Goal: Transaction & Acquisition: Obtain resource

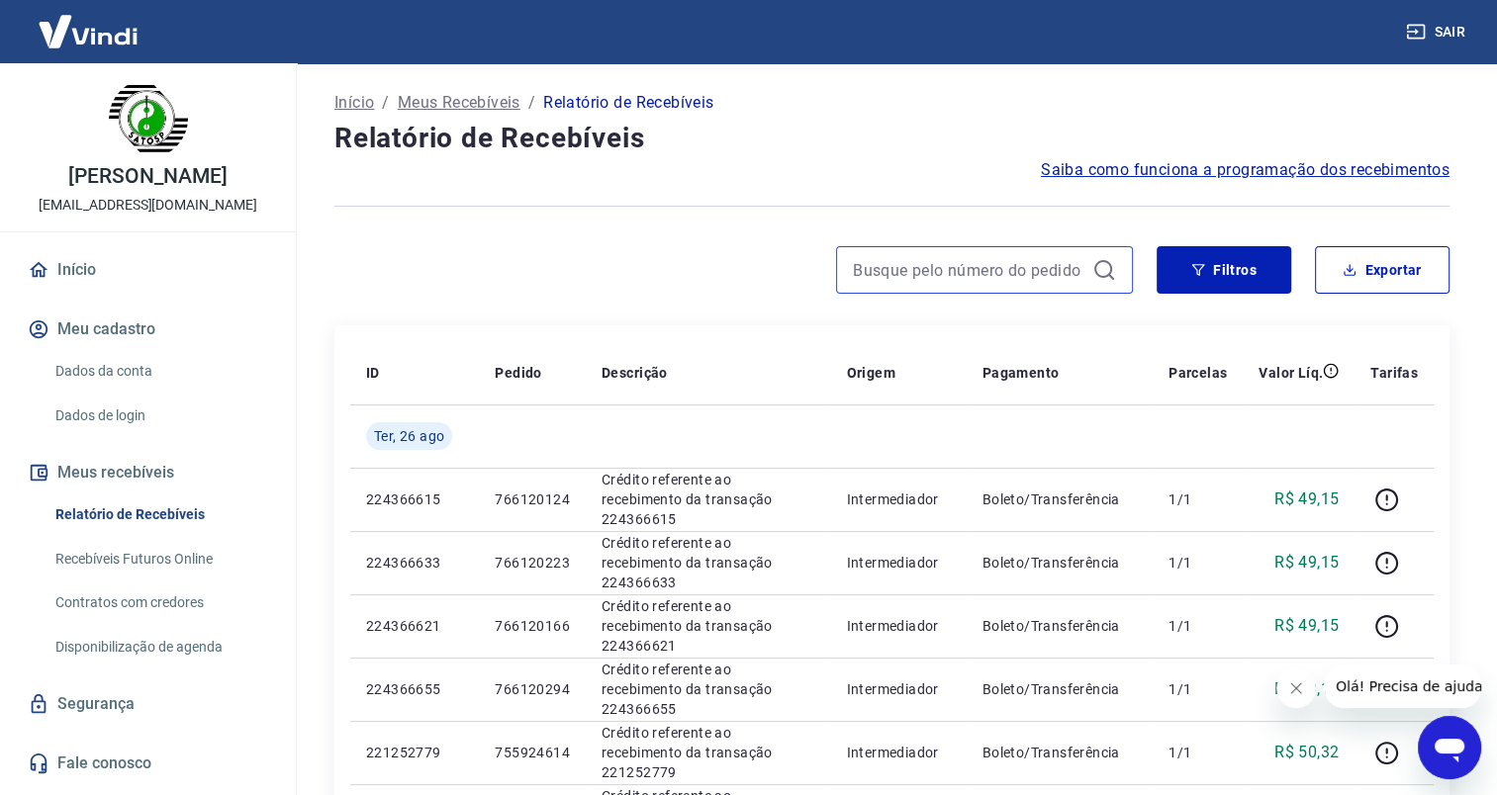
click at [934, 265] on input at bounding box center [968, 270] width 231 height 30
paste input "755924574"
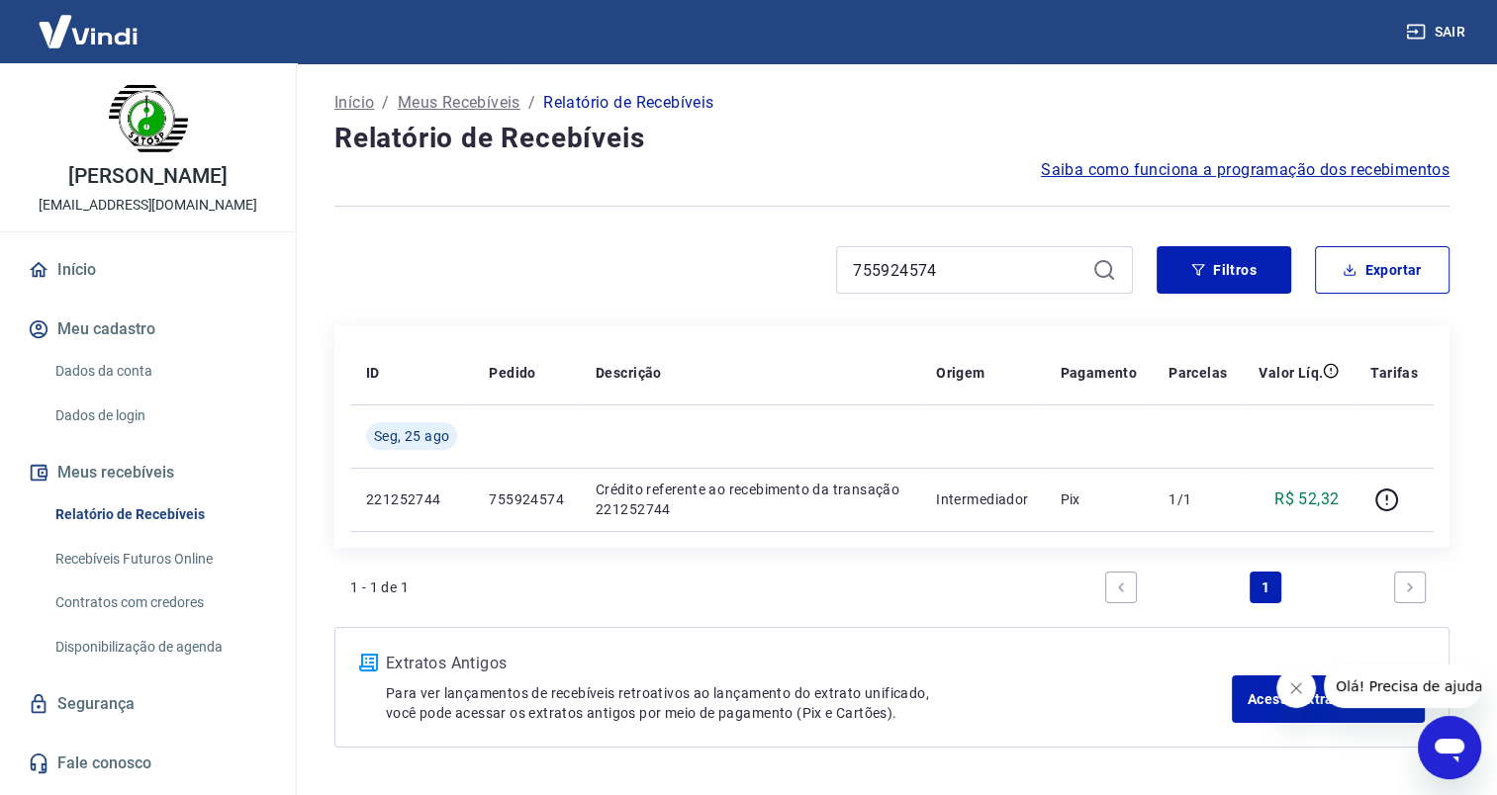
click at [1295, 685] on icon "Fechar mensagem da empresa" at bounding box center [1296, 689] width 16 height 16
drag, startPoint x: 932, startPoint y: 270, endPoint x: 705, endPoint y: 264, distance: 226.6
click at [710, 269] on div "755924574" at bounding box center [733, 269] width 798 height 47
paste input "87"
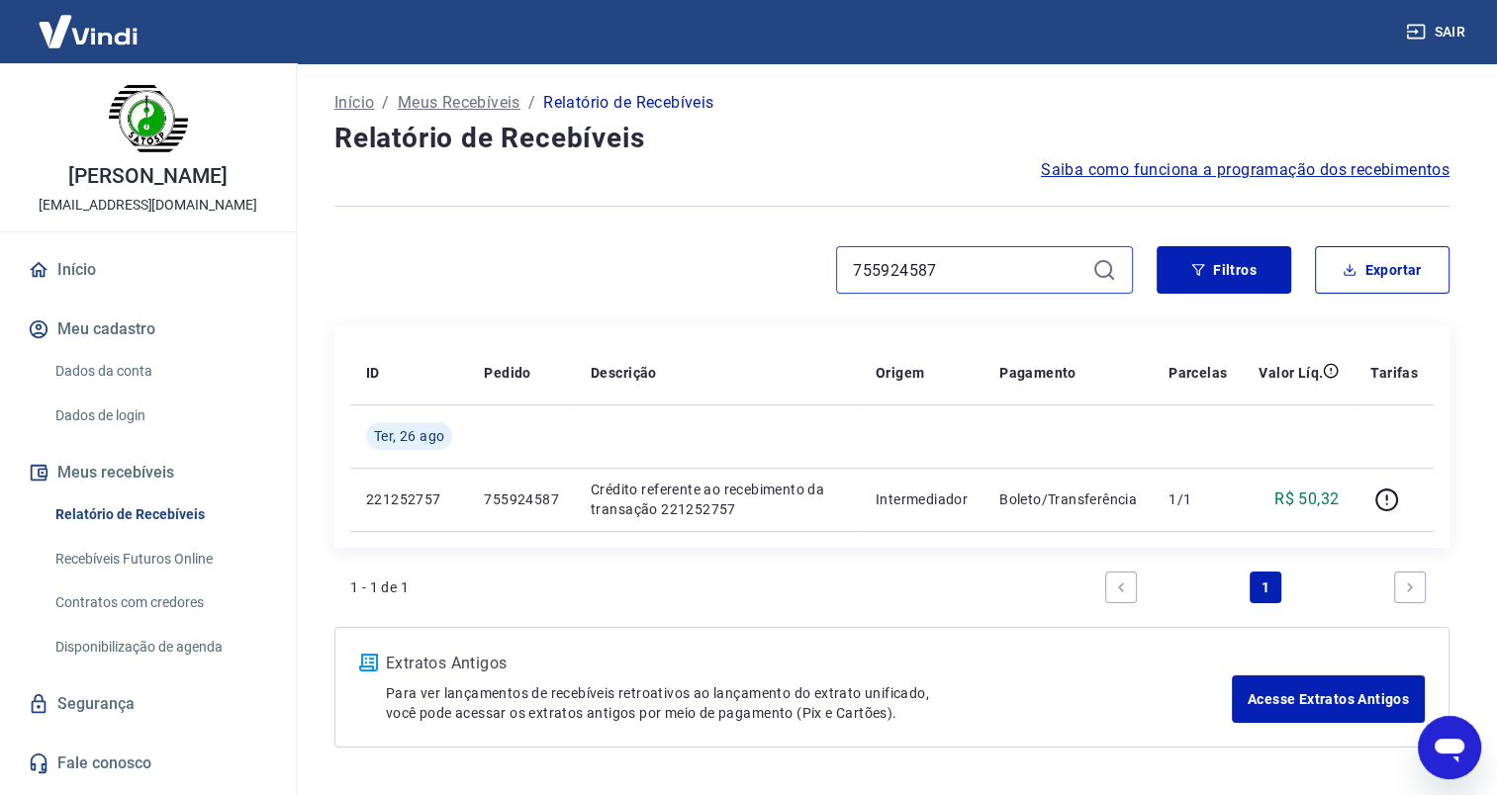
drag, startPoint x: 942, startPoint y: 276, endPoint x: 740, endPoint y: 265, distance: 202.1
click at [742, 265] on div "755924587" at bounding box center [733, 269] width 798 height 47
paste input "614"
drag, startPoint x: 943, startPoint y: 270, endPoint x: 789, endPoint y: 254, distance: 154.1
click at [789, 254] on div "755924614" at bounding box center [733, 269] width 798 height 47
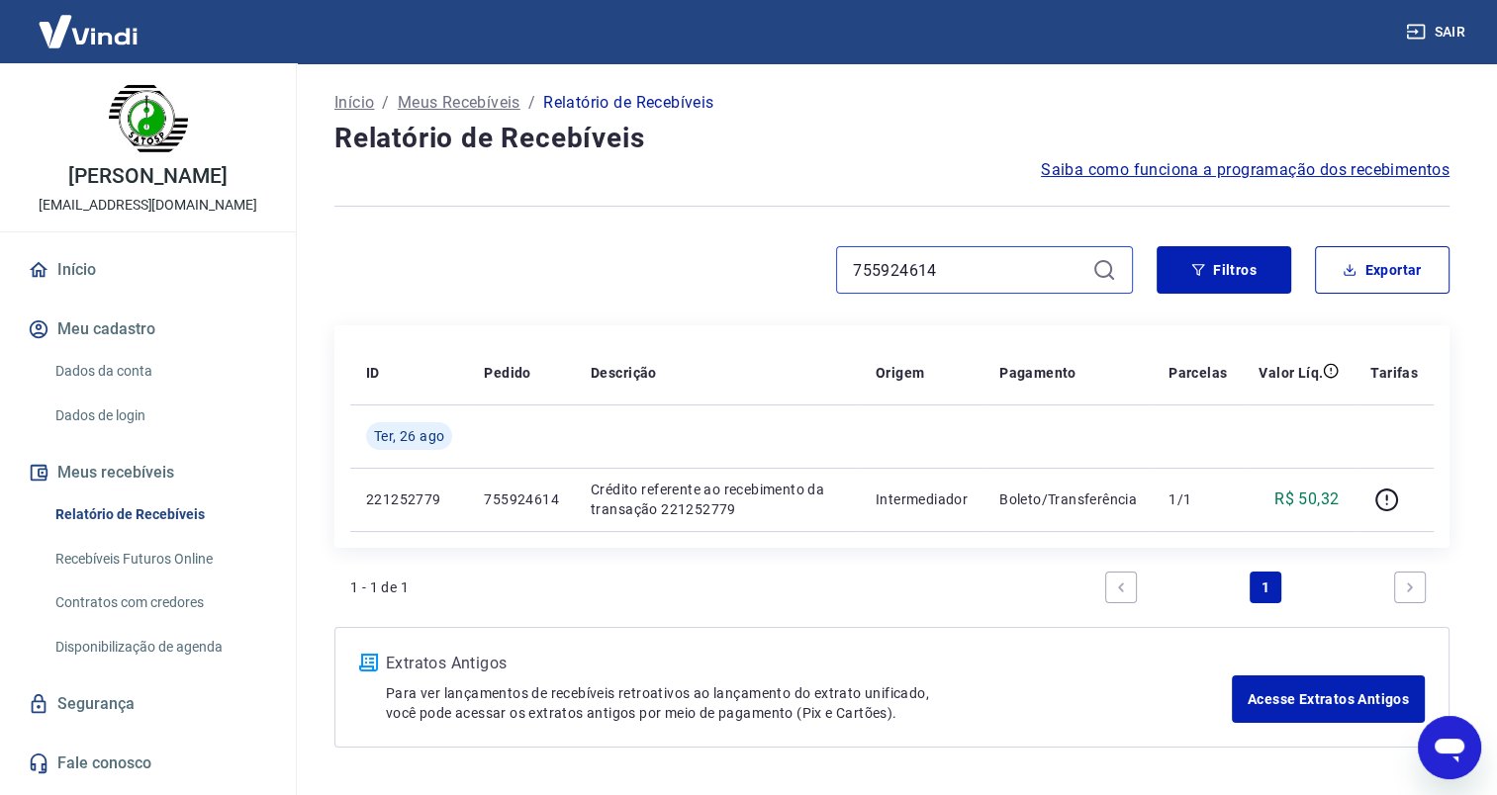
paste input "33"
drag, startPoint x: 959, startPoint y: 267, endPoint x: 779, endPoint y: 266, distance: 180.0
click at [779, 266] on div "755924633" at bounding box center [733, 269] width 798 height 47
paste input "61358939"
type input "761358939"
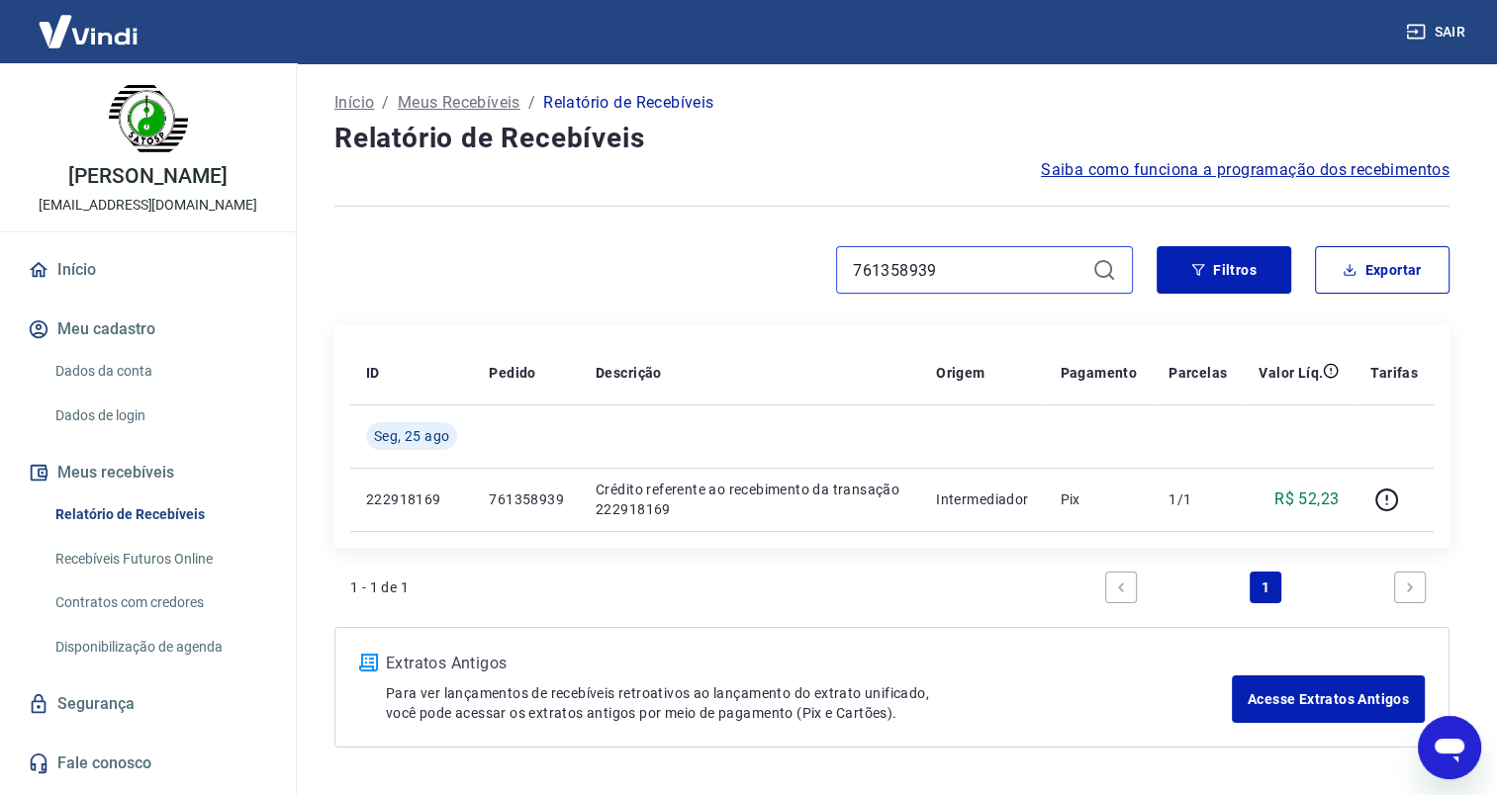
drag, startPoint x: 956, startPoint y: 269, endPoint x: 776, endPoint y: 269, distance: 180.0
click at [776, 269] on div "761358939" at bounding box center [733, 269] width 798 height 47
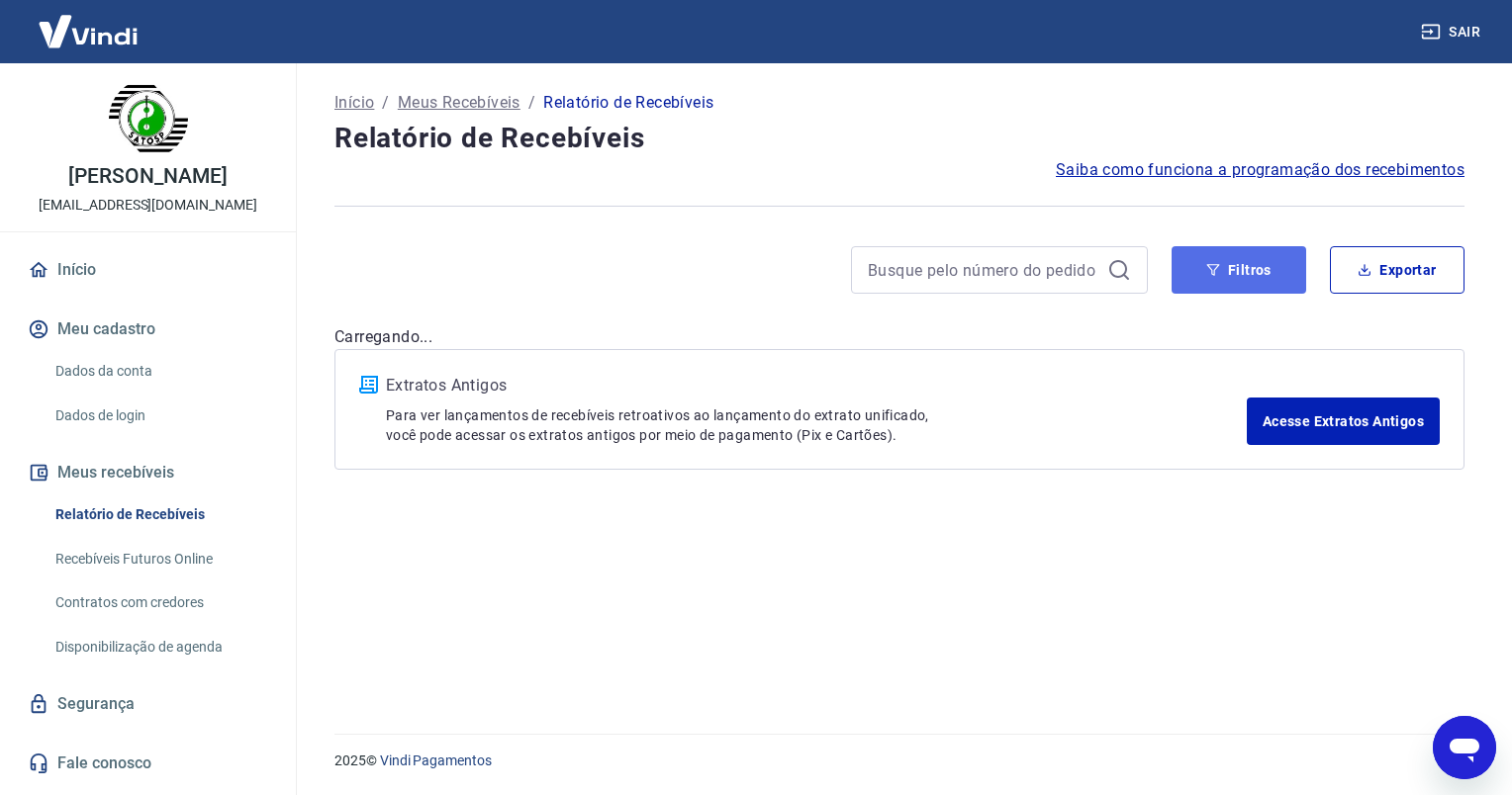
click at [1242, 276] on button "Filtros" at bounding box center [1238, 269] width 135 height 47
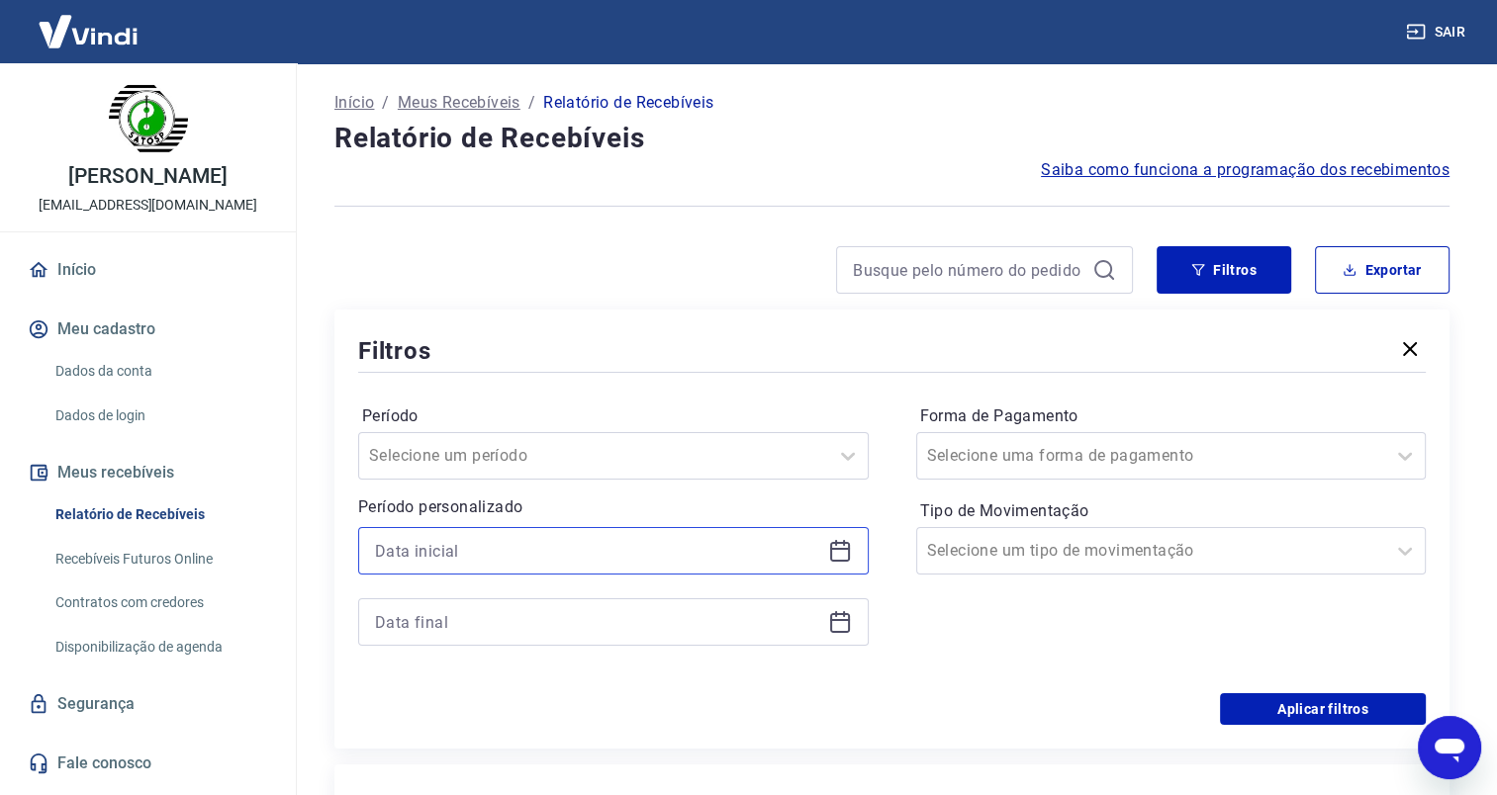
click at [435, 544] on input at bounding box center [597, 551] width 445 height 30
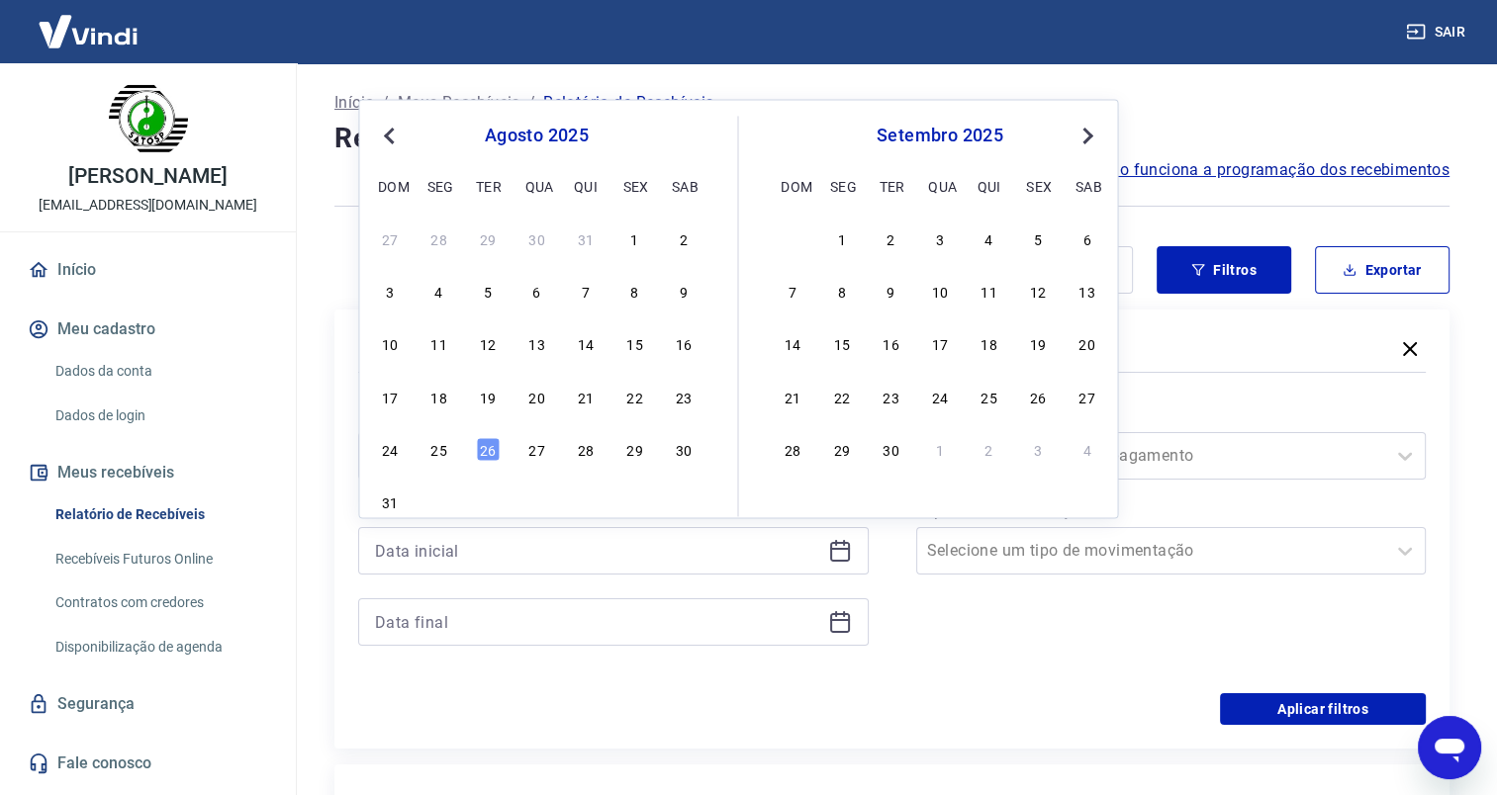
drag, startPoint x: 433, startPoint y: 455, endPoint x: 431, endPoint y: 597, distance: 142.5
click at [433, 454] on div "25" at bounding box center [439, 449] width 24 height 24
type input "[DATE]"
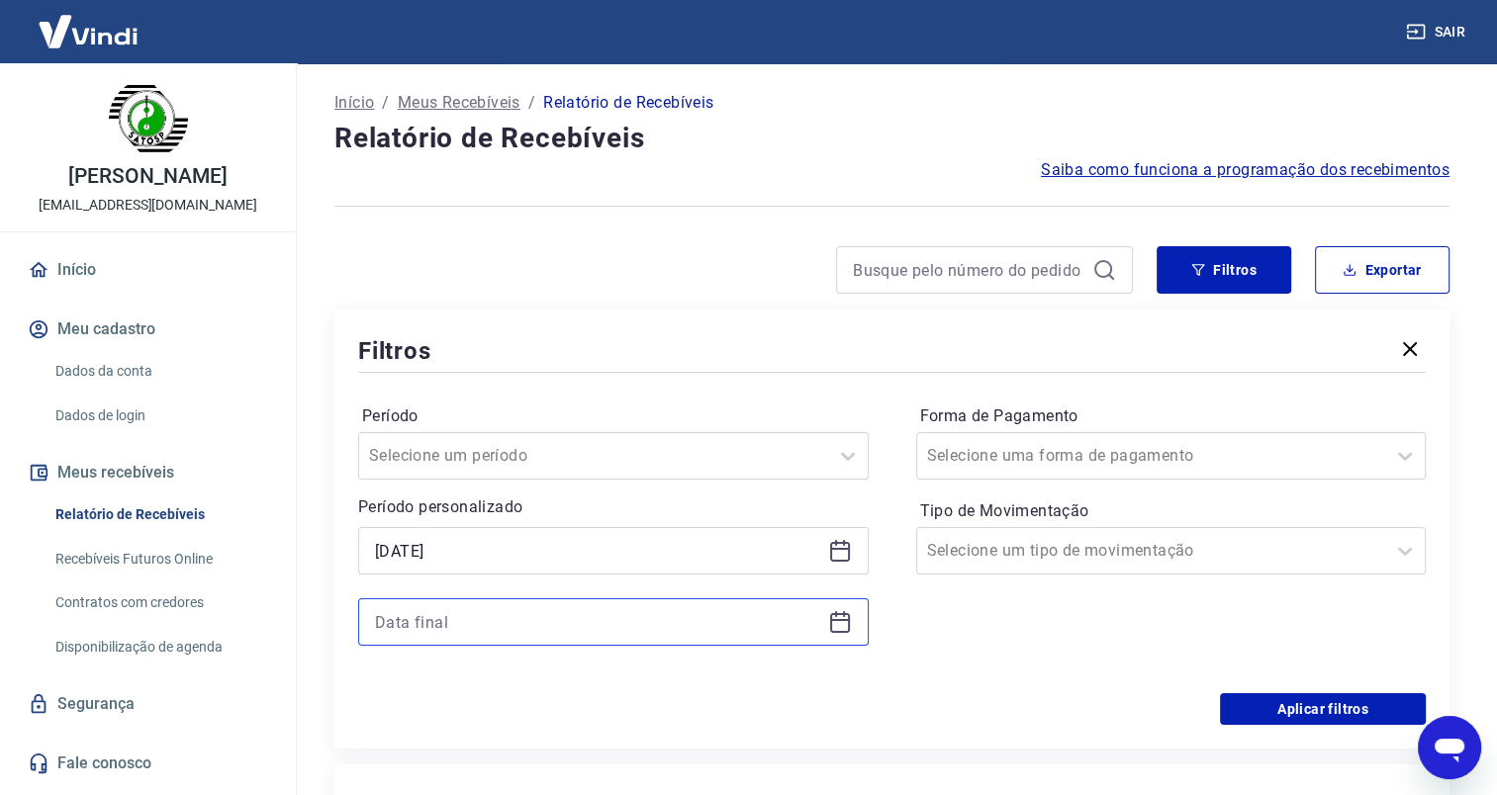
click at [433, 621] on input at bounding box center [597, 622] width 445 height 30
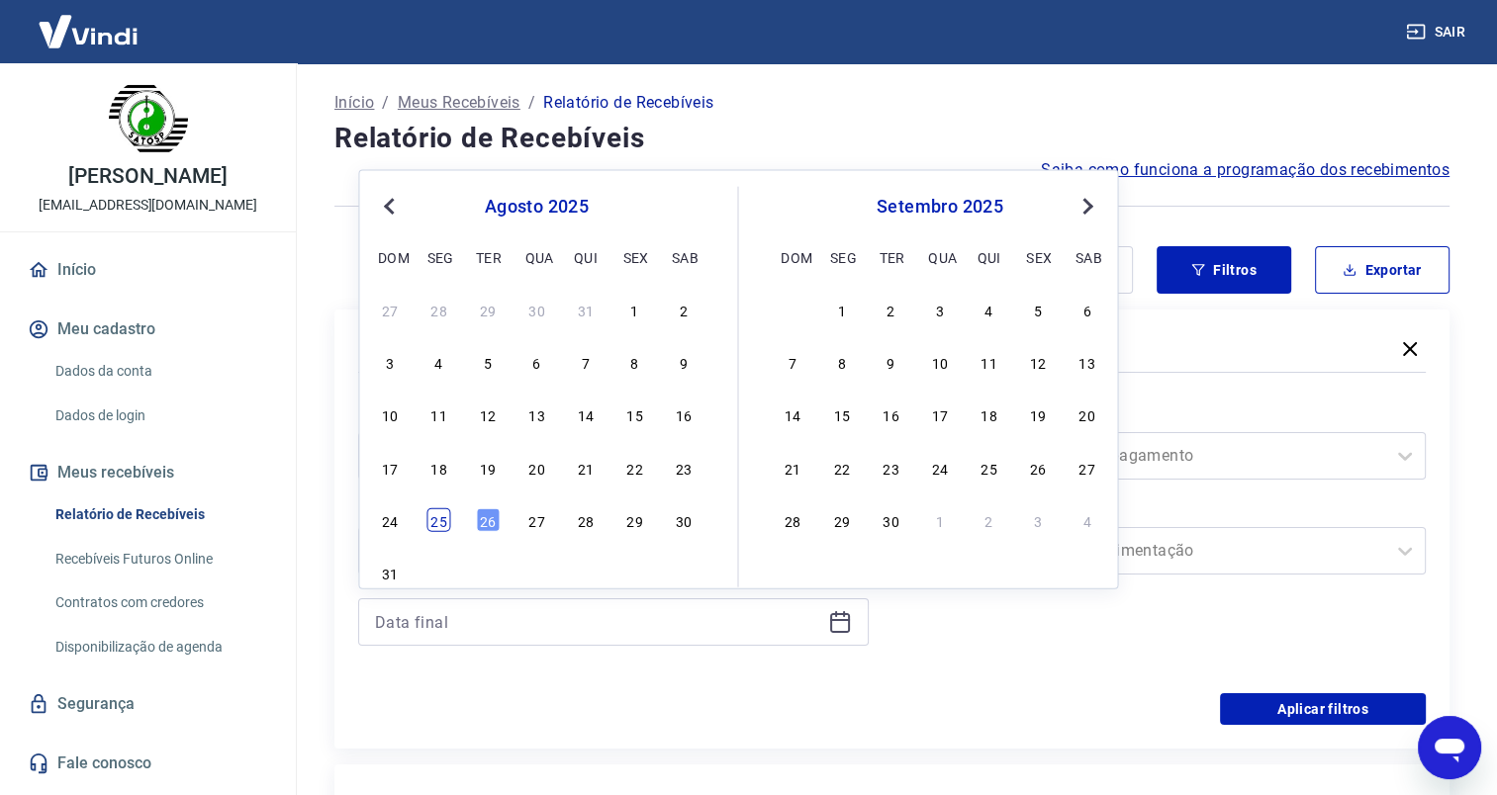
click at [449, 520] on div "25" at bounding box center [439, 520] width 24 height 24
type input "[DATE]"
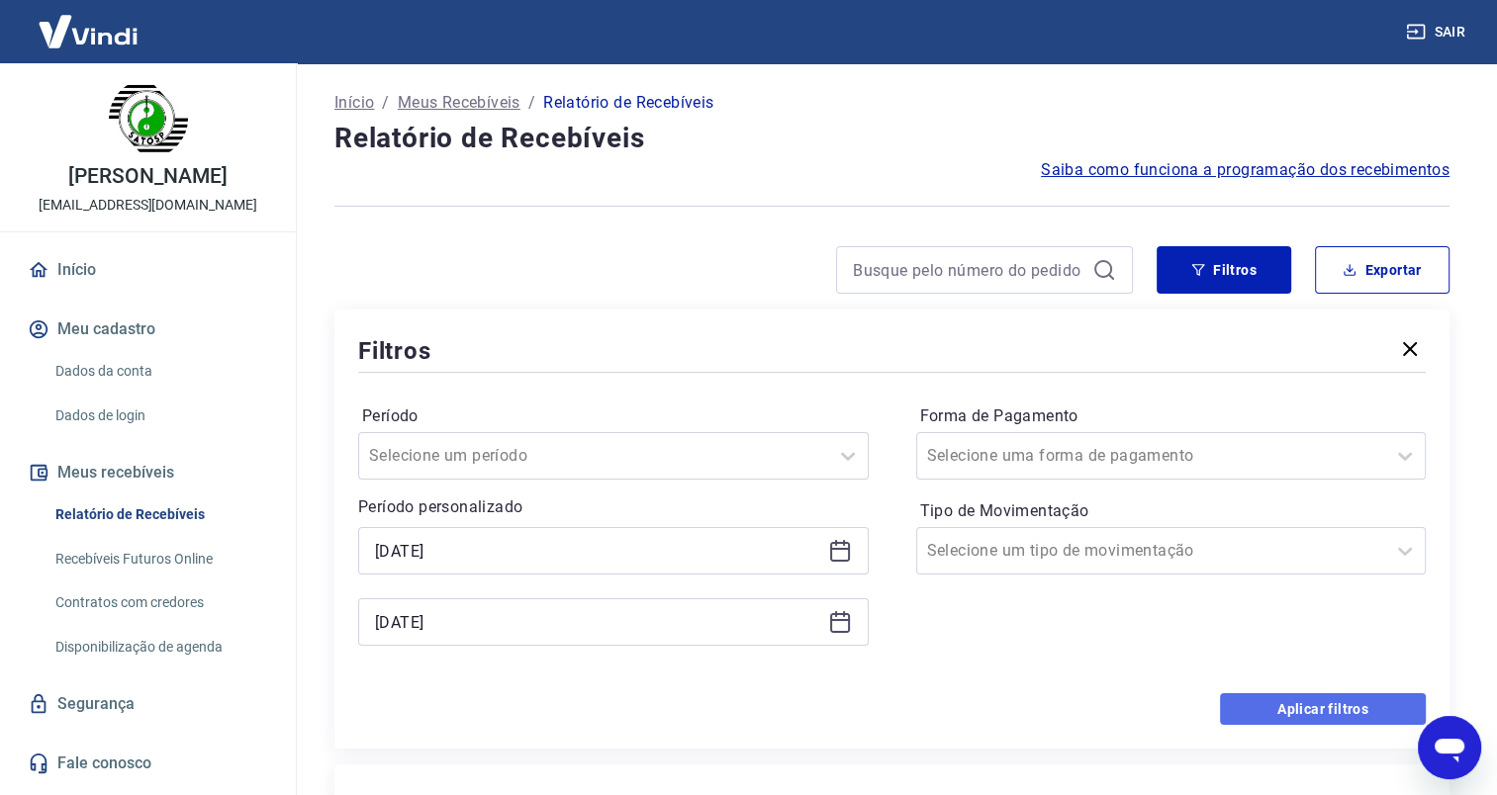
click at [1330, 718] on button "Aplicar filtros" at bounding box center [1323, 709] width 206 height 32
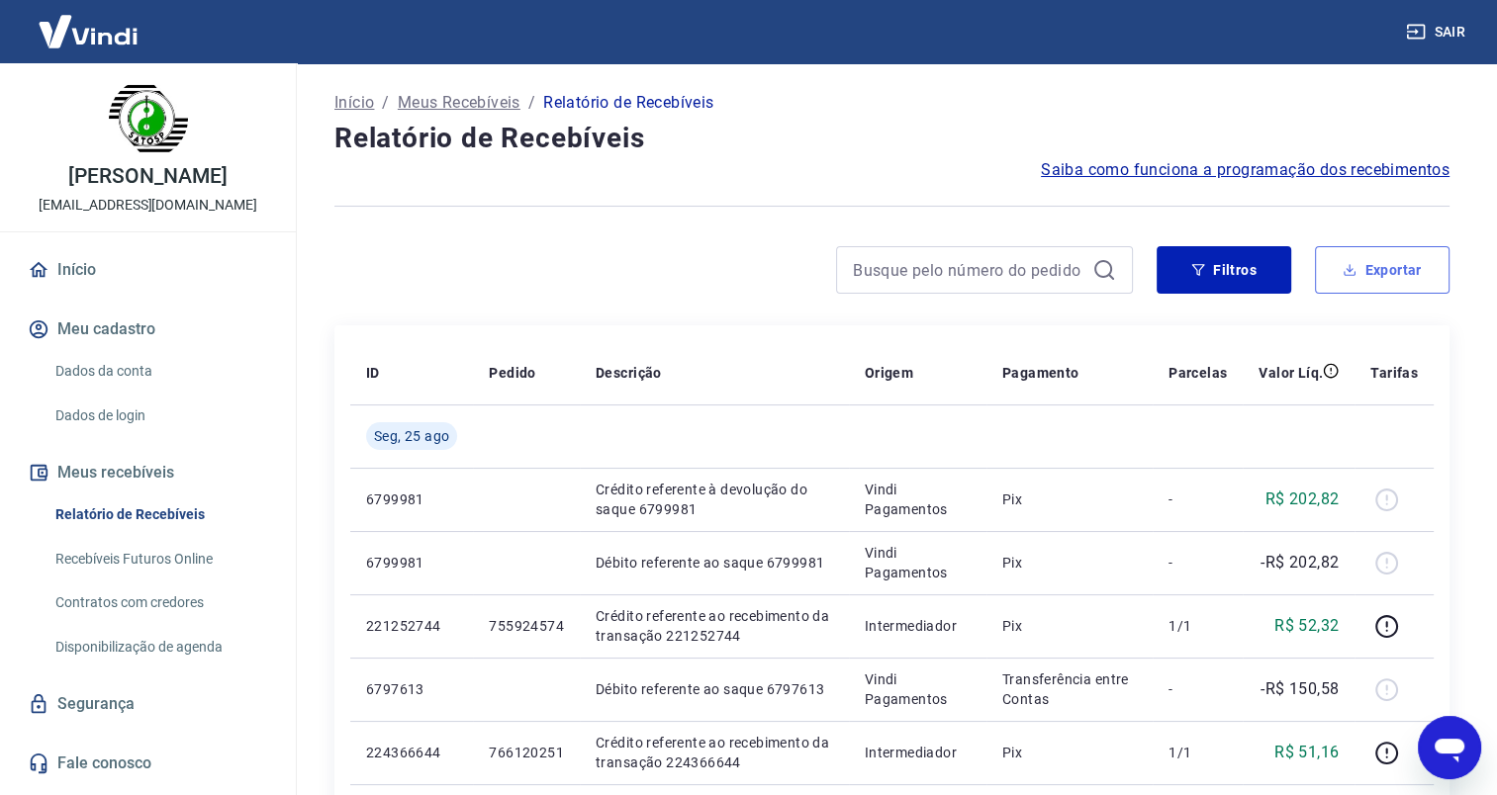
click at [1360, 286] on button "Exportar" at bounding box center [1382, 269] width 135 height 47
type input "[DATE]"
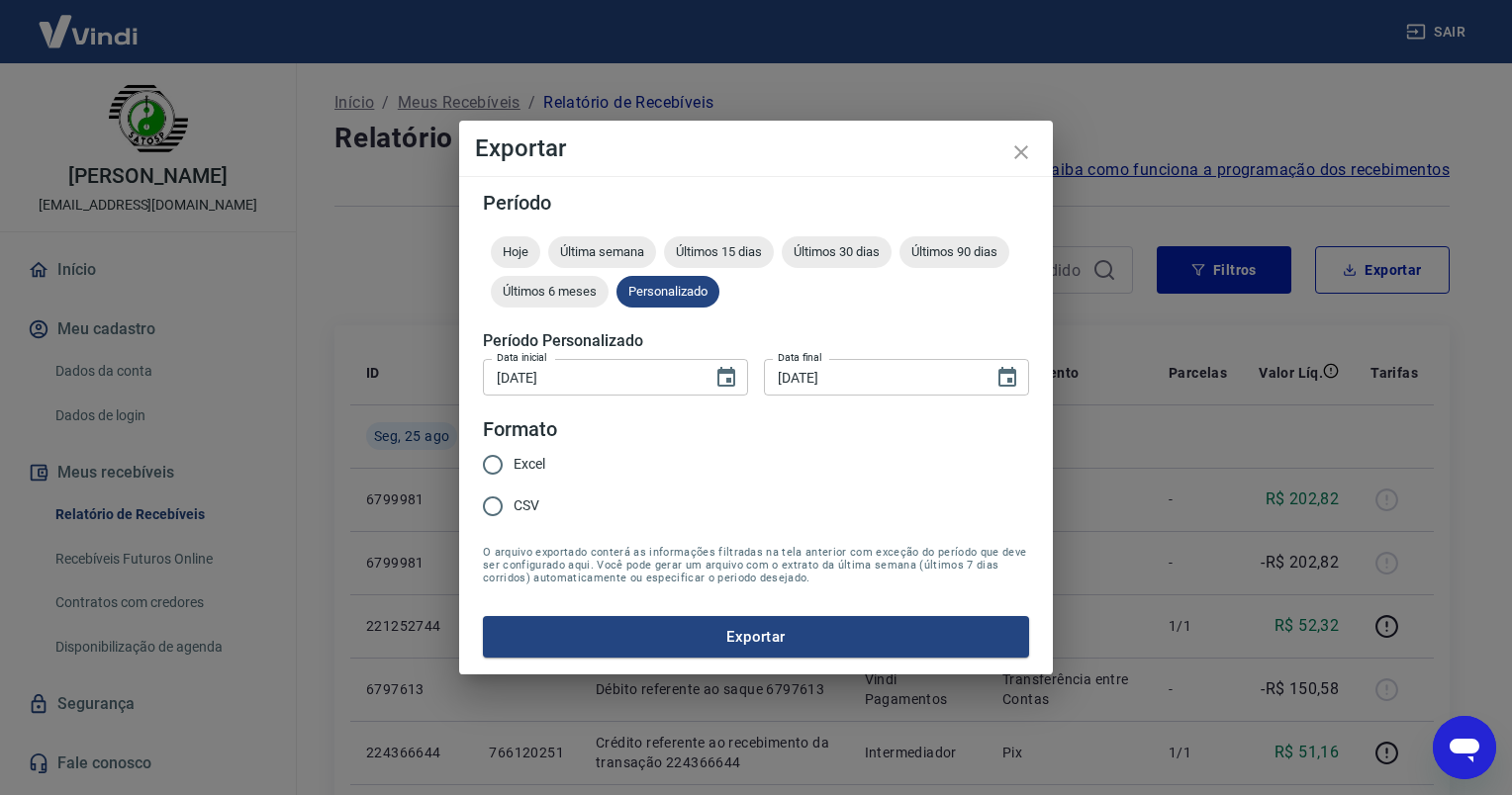
click at [496, 463] on input "Excel" at bounding box center [493, 465] width 42 height 42
radio input "true"
click at [732, 646] on button "Exportar" at bounding box center [756, 637] width 546 height 42
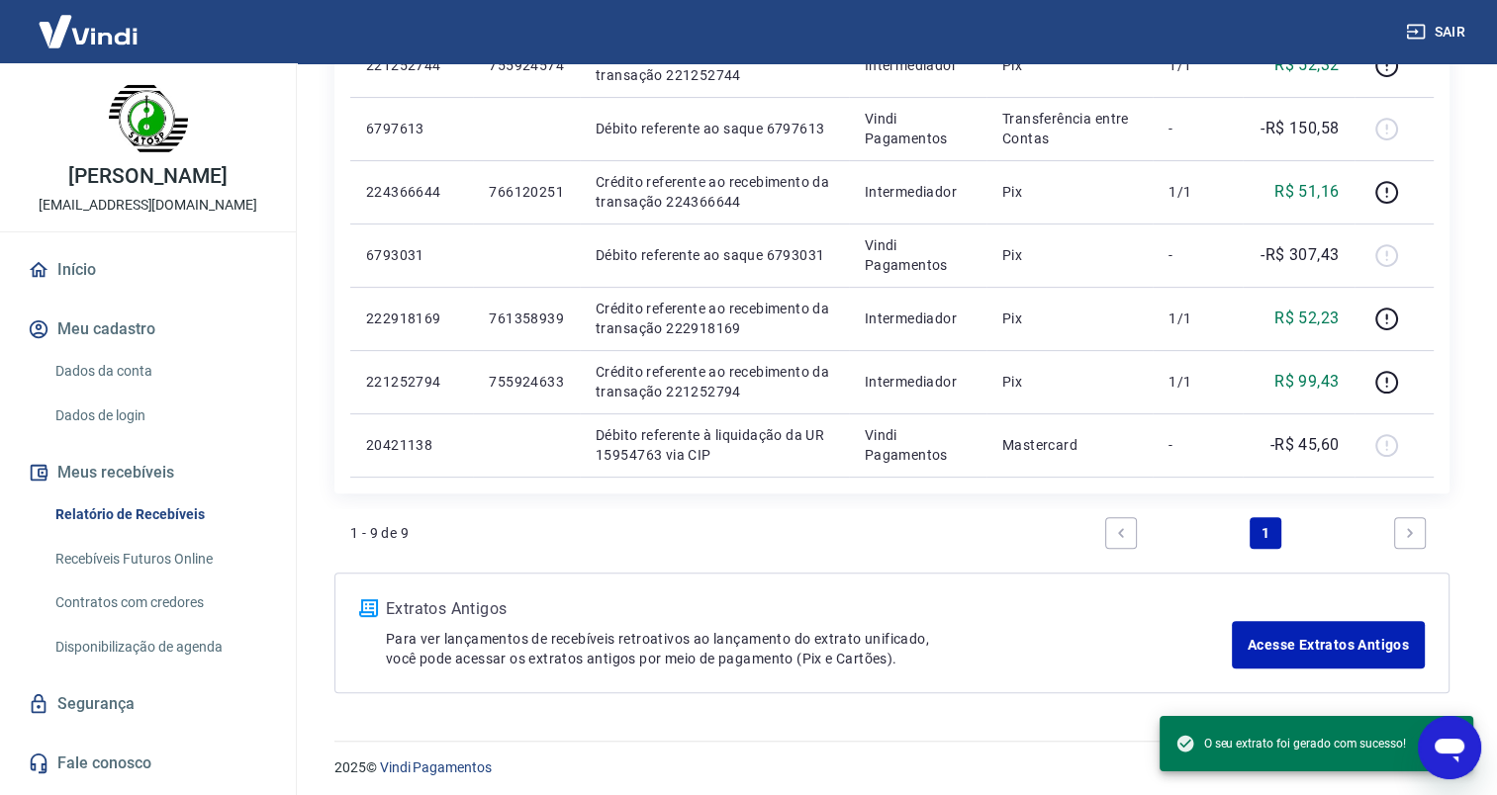
scroll to position [565, 0]
